Goal: Task Accomplishment & Management: Complete application form

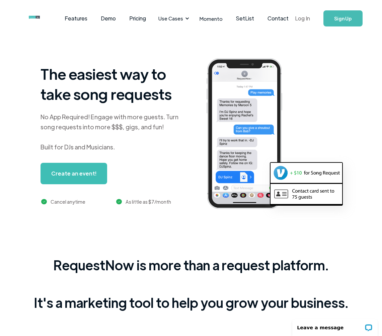
click at [303, 18] on link "Log In" at bounding box center [303, 18] width 28 height 23
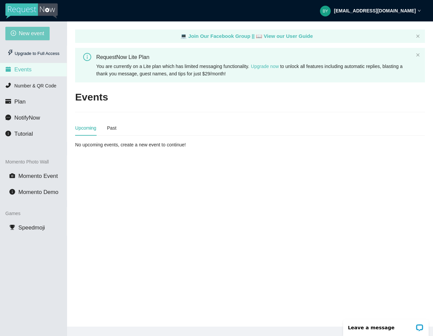
click at [42, 37] on span "New event" at bounding box center [31, 33] width 25 height 8
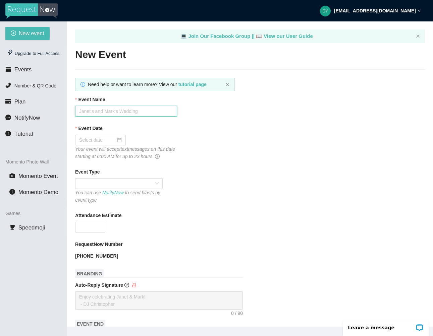
click at [102, 114] on input "Event Name" at bounding box center [126, 111] width 102 height 11
click at [87, 110] on input "By brothers" at bounding box center [126, 111] width 102 height 11
click at [98, 140] on input "Event Date" at bounding box center [97, 139] width 37 height 7
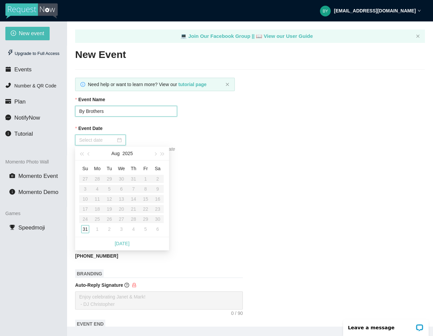
click at [112, 109] on input "By Brothers" at bounding box center [126, 111] width 102 height 11
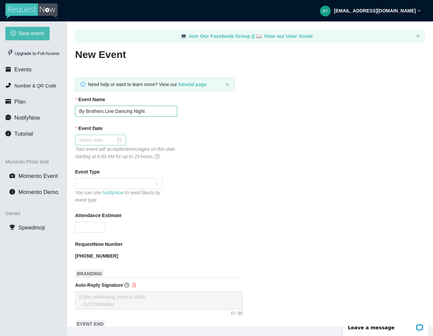
type input "By Brothers Line Dancing Night"
click at [87, 144] on input "Event Date" at bounding box center [97, 139] width 37 height 7
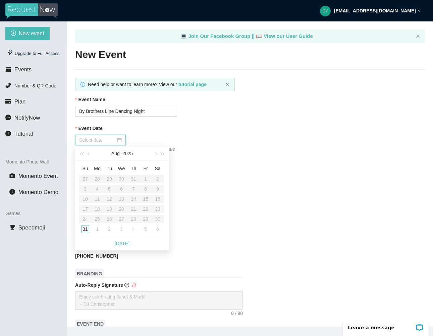
type input "08/31/2025"
click at [84, 229] on div "31" at bounding box center [85, 229] width 8 height 8
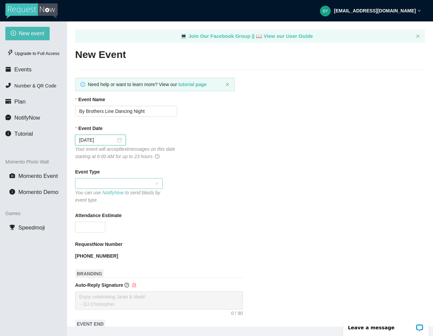
click at [147, 183] on span at bounding box center [118, 184] width 79 height 10
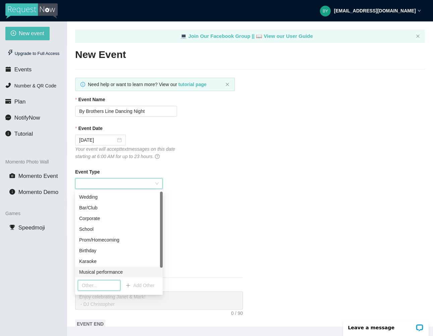
click at [97, 284] on input "text" at bounding box center [99, 285] width 43 height 11
type input "Line Dancing"
click at [150, 287] on span "Add Other" at bounding box center [143, 285] width 21 height 7
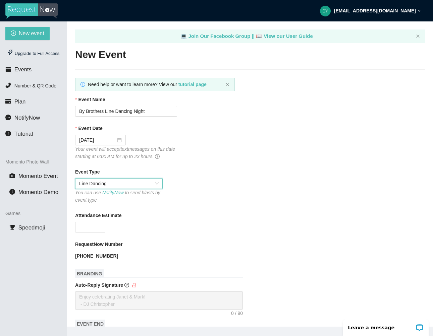
click at [206, 240] on form "Event Name By Brothers Line Dancing Night Event Date 08/31/2025 Your event will…" at bounding box center [250, 321] width 350 height 450
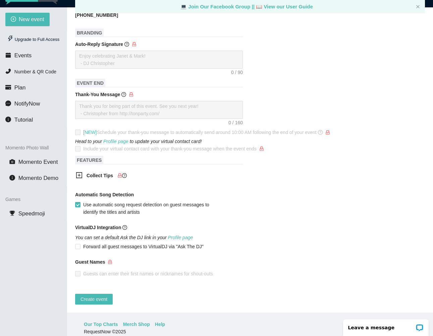
scroll to position [21, 0]
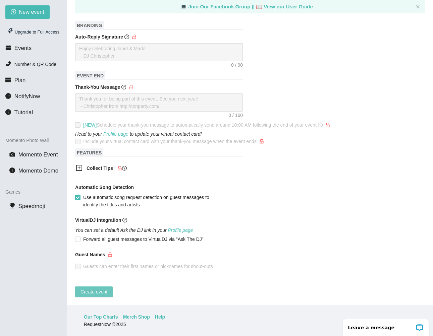
click at [99, 289] on span "Create event" at bounding box center [93, 291] width 27 height 7
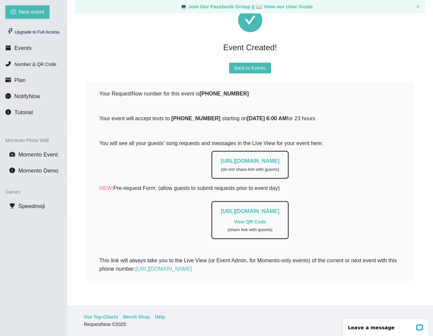
drag, startPoint x: 303, startPoint y: 155, endPoint x: 188, endPoint y: 150, distance: 115.1
click at [188, 150] on div "https://app.requestnow.io/live/rdvgpmr ( do not share link with guests )" at bounding box center [249, 163] width 301 height 32
copy link "https://app.requestnow.io/live/rdvgpmr"
click at [105, 221] on div "https://app.requestnow.io/add-requests/97e60365-e970-4dfb-bbfe-342c2ada9392 Vie…" at bounding box center [249, 219] width 301 height 42
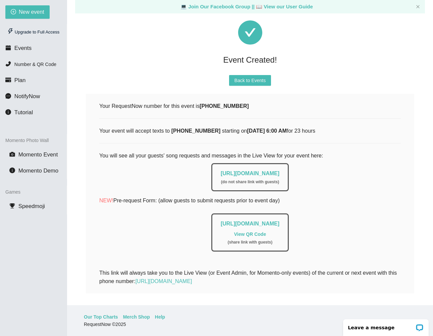
scroll to position [0, 0]
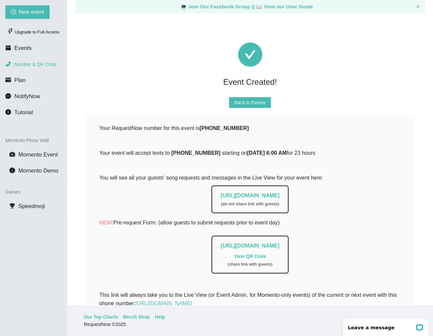
click at [27, 62] on span "Number & QR Code" at bounding box center [35, 64] width 42 height 5
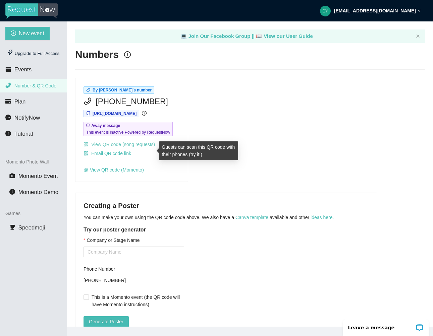
click at [144, 147] on link "View QR code (song requests)" at bounding box center [118, 144] width 71 height 5
